Goal: Information Seeking & Learning: Learn about a topic

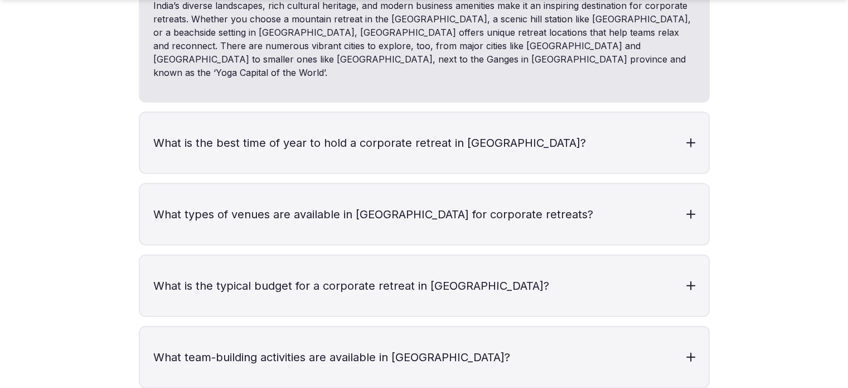
scroll to position [2565, 0]
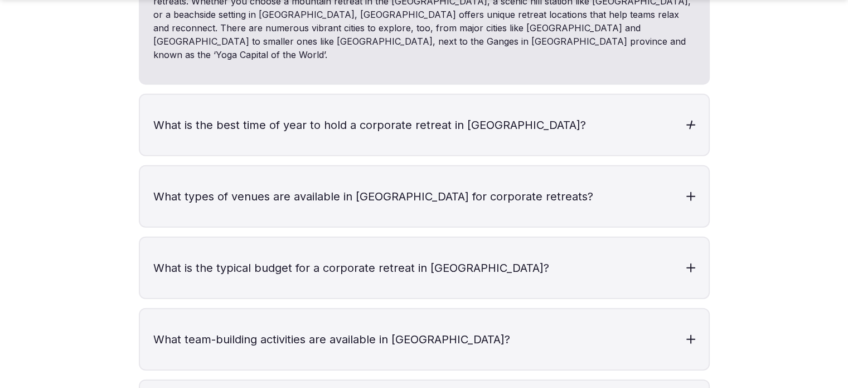
click at [688, 120] on div at bounding box center [690, 124] width 9 height 9
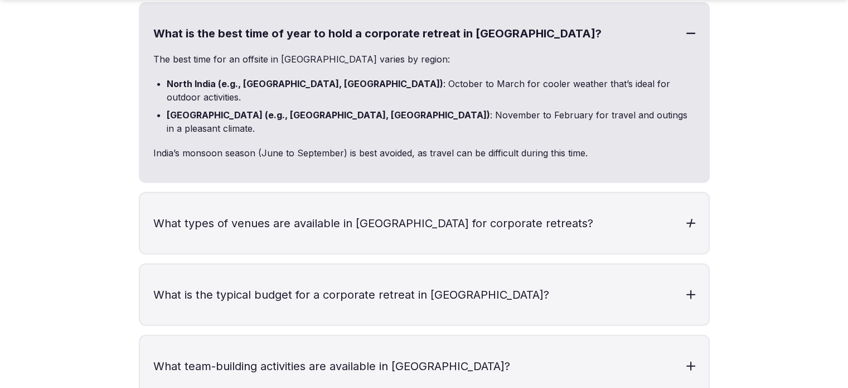
scroll to position [2677, 0]
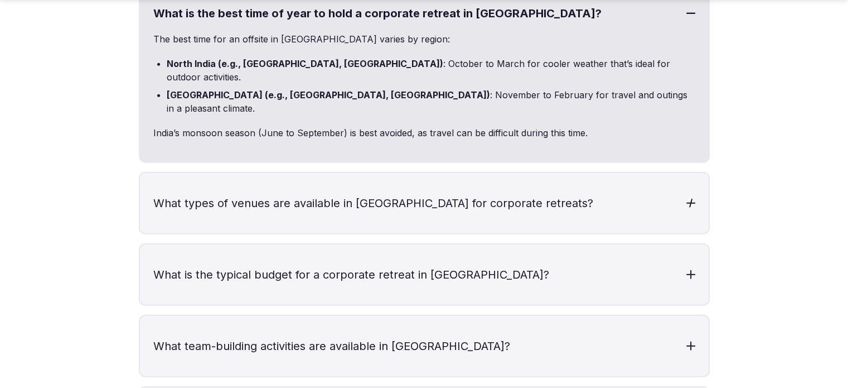
click at [688, 199] on div at bounding box center [690, 203] width 9 height 9
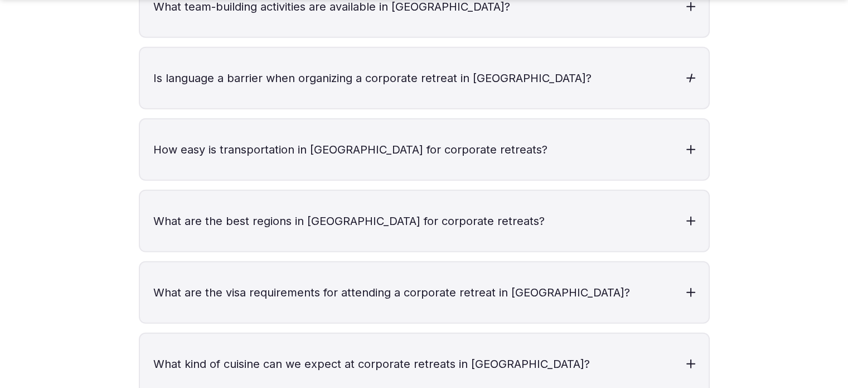
scroll to position [3123, 0]
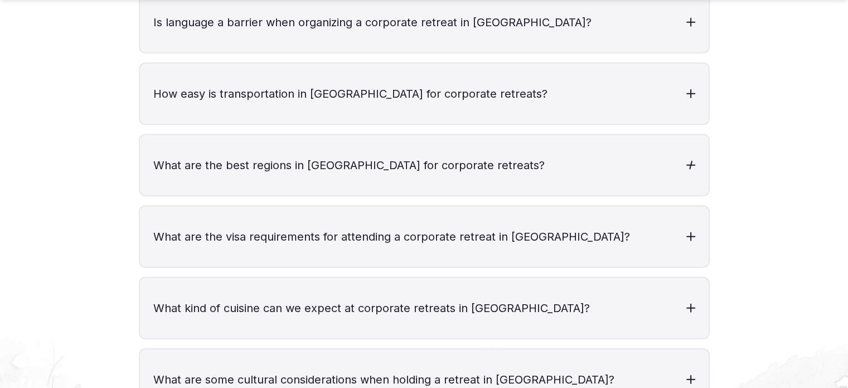
click at [693, 135] on h3 "What are the best regions in [GEOGRAPHIC_DATA] for corporate retreats?" at bounding box center [424, 165] width 569 height 60
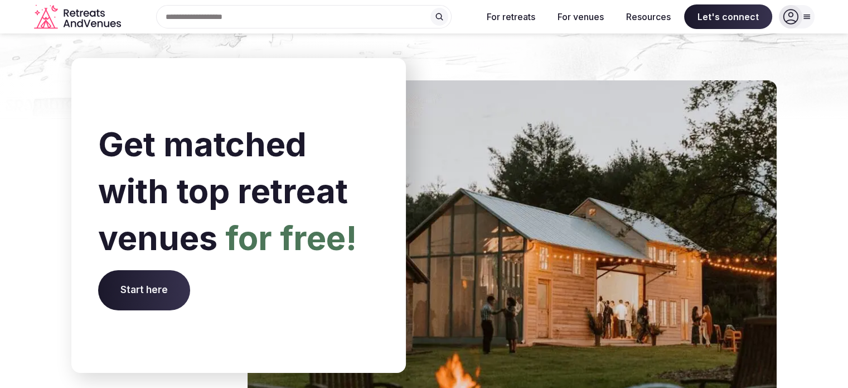
scroll to position [3848, 0]
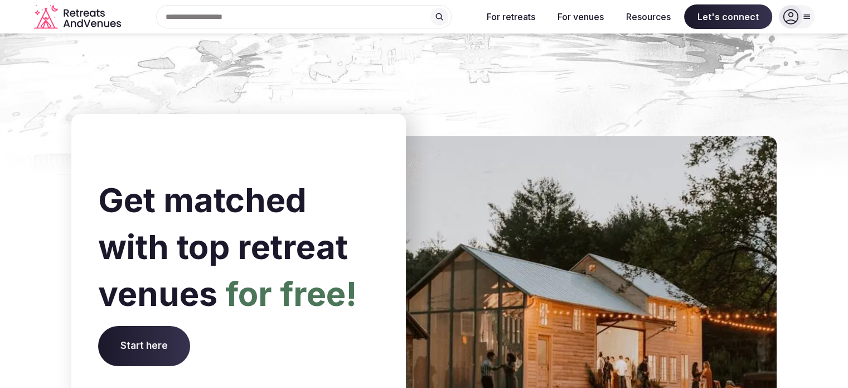
click at [120, 326] on span "Start here" at bounding box center [144, 346] width 92 height 40
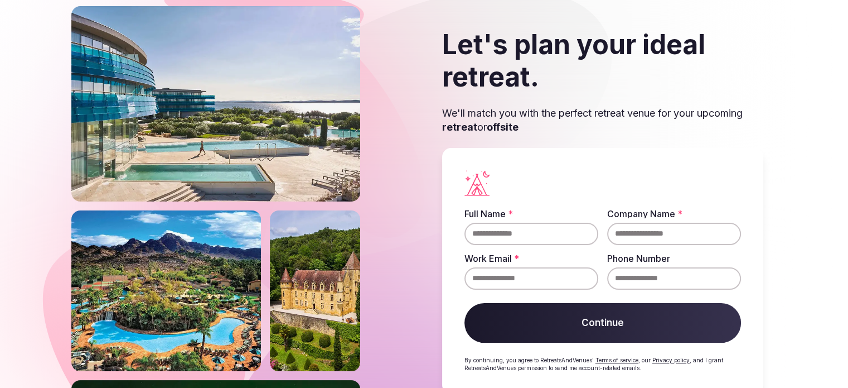
scroll to position [62, 0]
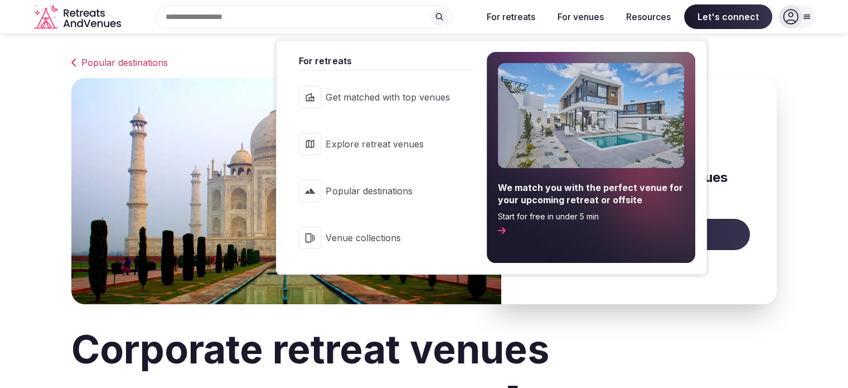
click at [369, 194] on span "Popular destinations" at bounding box center [388, 191] width 124 height 12
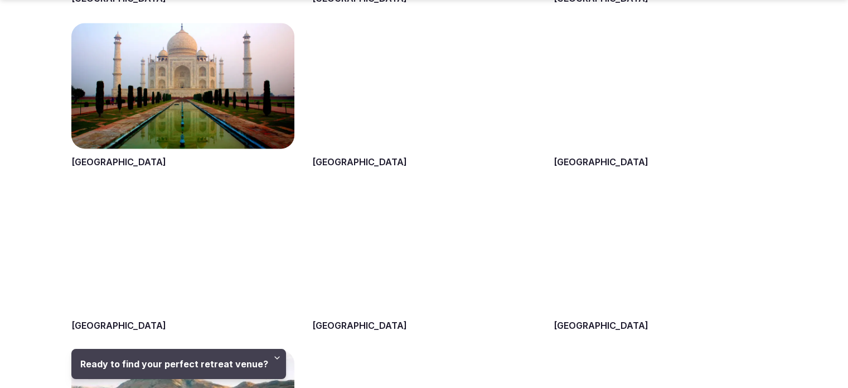
scroll to position [1506, 0]
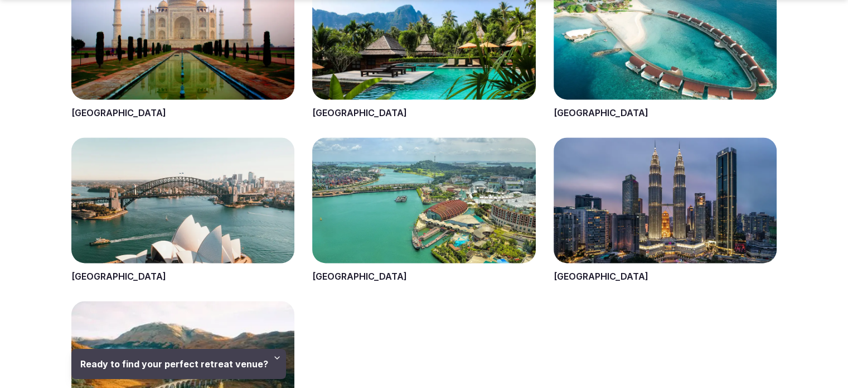
click at [207, 86] on span at bounding box center [182, 47] width 223 height 146
